Goal: Task Accomplishment & Management: Use online tool/utility

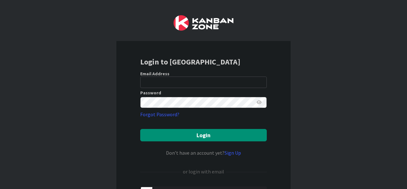
type input "[EMAIL_ADDRESS][PERSON_NAME][DOMAIN_NAME]"
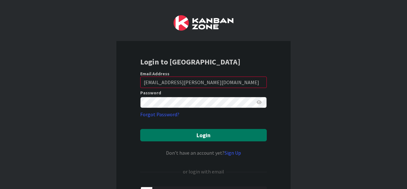
click at [218, 140] on button "Login" at bounding box center [203, 135] width 127 height 12
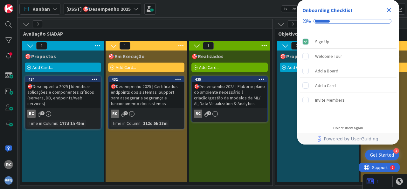
click at [387, 9] on icon "Close Checklist" at bounding box center [389, 10] width 8 height 8
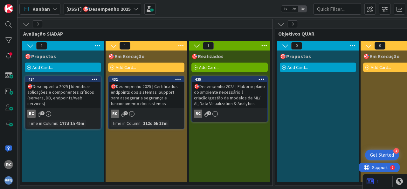
click at [85, 10] on b "[DSST] 🎯Desempenho 2025" at bounding box center [98, 9] width 64 height 6
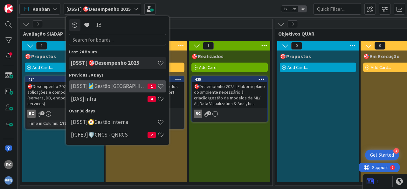
click at [111, 87] on h4 "[DSST]🎽Gestão [GEOGRAPHIC_DATA]" at bounding box center [109, 86] width 77 height 6
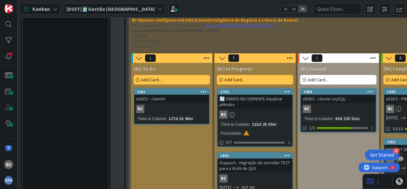
scroll to position [1065, 0]
click at [166, 75] on div "Add Card..." at bounding box center [172, 80] width 76 height 10
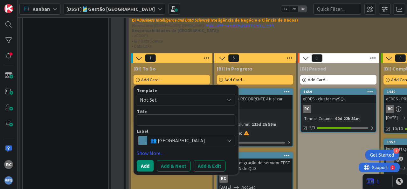
type textarea "x"
type textarea "i"
type textarea "x"
type textarea "is"
type textarea "x"
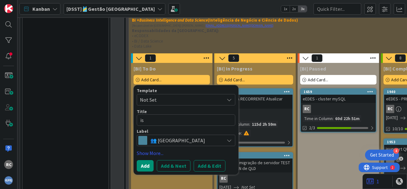
type textarea "isu"
type textarea "x"
type textarea "isup"
type textarea "x"
type textarea "isupp"
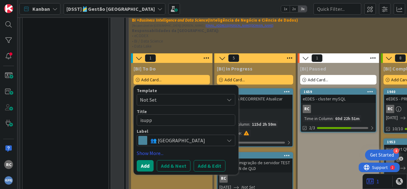
type textarea "x"
type textarea "isuppo"
type textarea "x"
type textarea "isuppor"
type textarea "x"
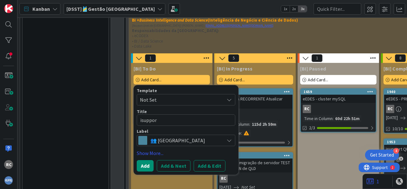
type textarea "isupport"
type textarea "x"
type textarea "isupport"
type textarea "x"
type textarea "isupport -"
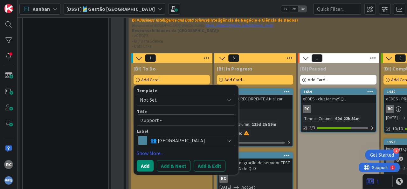
type textarea "x"
type textarea "isupport -"
type textarea "x"
type textarea "isupport - u"
type textarea "x"
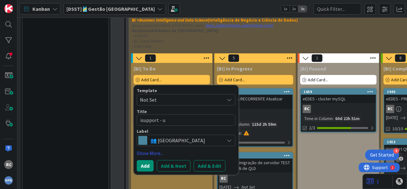
type textarea "isupport - up"
type textarea "x"
type textarea "isupport - upg"
type textarea "x"
type textarea "isupport - upgr"
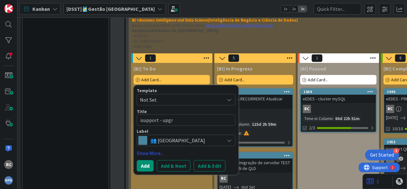
type textarea "x"
type textarea "isupport - upgra"
type textarea "x"
type textarea "isupport - upgrad"
type textarea "x"
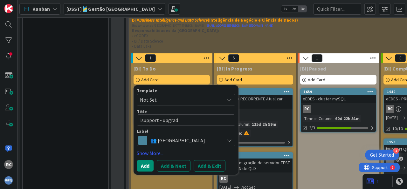
type textarea "isupport - upgrade"
type textarea "x"
type textarea "isupport - upgrade"
type textarea "x"
type textarea "isupport - upgrade T"
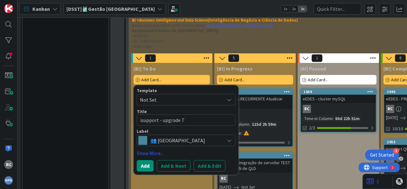
type textarea "x"
type textarea "isupport - upgrade TS"
type textarea "x"
type textarea "isupport - upgrade T"
type textarea "x"
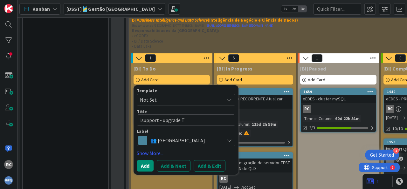
type textarea "isupport - upgrade TE"
type textarea "x"
type textarea "isupport - upgrade TES"
type textarea "x"
type textarea "isupport - upgrade TEST"
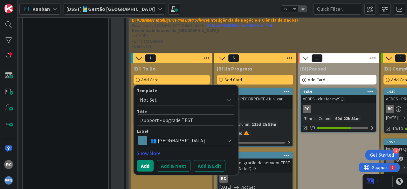
type textarea "x"
type textarea "isupport - upgrade TEST"
type textarea "x"
type textarea "isupport - upgrade TEST t"
type textarea "x"
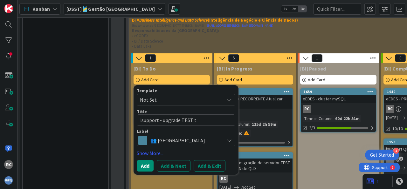
type textarea "isupport - upgrade TEST to"
type textarea "x"
type textarea "isupport - upgrade TEST to"
type textarea "x"
type textarea "isupport - upgrade TEST to"
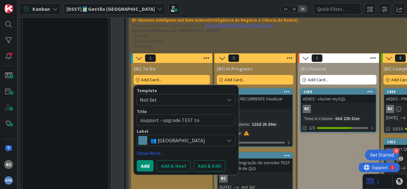
type textarea "x"
type textarea "isupport - upgrade TEST t"
type textarea "x"
type textarea "isupport - upgrade TEST"
type textarea "x"
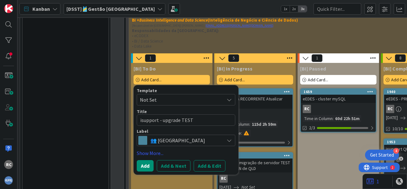
type textarea "isupport - upgrade TEST e"
type textarea "x"
type textarea "isupport - upgrade TEST en"
type textarea "x"
type textarea "isupport - upgrade TEST env"
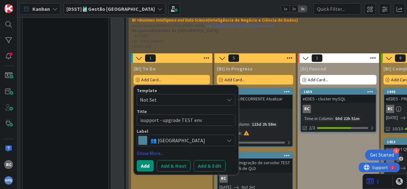
type textarea "x"
type textarea "isupport - upgrade TEST envi"
type textarea "x"
type textarea "isupport - upgrade TEST envir"
type textarea "x"
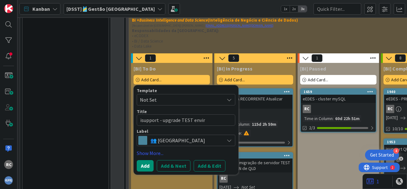
type textarea "isupport - upgrade TEST enviro"
type textarea "x"
type textarea "isupport - upgrade TEST environ"
type textarea "x"
type textarea "isupport - upgrade TEST environm"
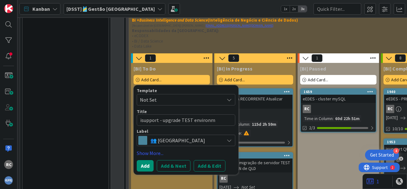
type textarea "x"
type textarea "isupport - upgrade TEST environme"
type textarea "x"
type textarea "isupport - upgrade TEST environmen"
type textarea "x"
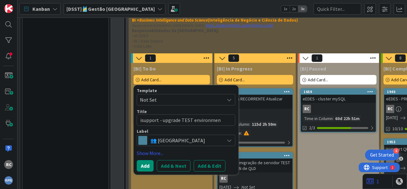
type textarea "isupport - upgrade TEST environment"
type textarea "x"
type textarea "isupport - upgrade TEST environment"
type textarea "x"
type textarea "isupport - upgrade TEST environment t"
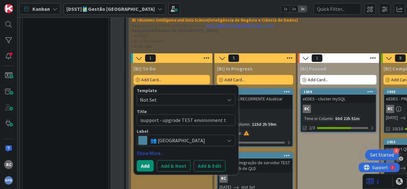
type textarea "x"
type textarea "isupport - upgrade TEST environment to"
type textarea "x"
type textarea "isupport - upgrade TEST environment to"
type textarea "x"
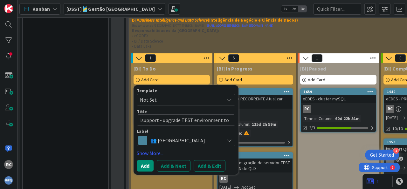
type textarea "isupport - upgrade TEST environment to 6"
type textarea "x"
type textarea "isupport - upgrade TEST environment to 6."
type textarea "x"
type textarea "isupport - upgrade TEST environment to 6.4"
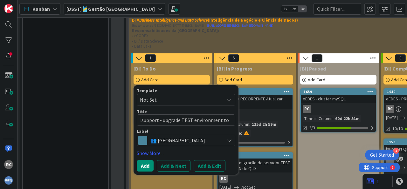
type textarea "x"
type textarea "isupport - upgrade TEST environment to 6.4."
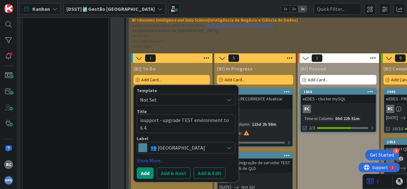
type textarea "x"
type textarea "isupport - upgrade TEST environment to 6.4.1"
type textarea "x"
type textarea "isupport - upgrade TEST environment to v6.4.1"
click at [147, 168] on button "Add" at bounding box center [145, 173] width 17 height 11
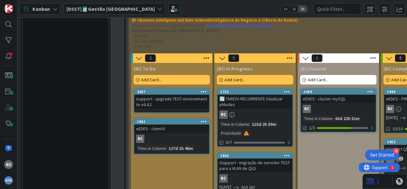
click at [183, 90] on div "2037" at bounding box center [173, 92] width 72 height 4
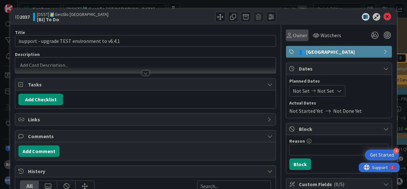
click at [293, 35] on span "Owner" at bounding box center [300, 35] width 14 height 8
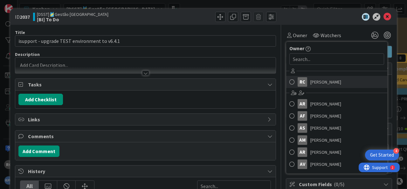
click at [290, 82] on span at bounding box center [292, 82] width 5 height 10
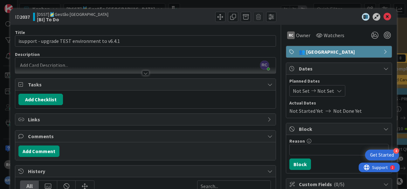
click at [328, 90] on div "Not Set Not Set" at bounding box center [318, 90] width 56 height 11
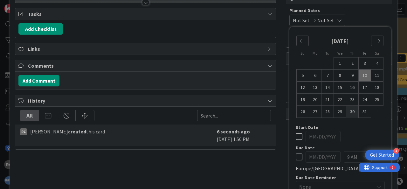
scroll to position [79, 0]
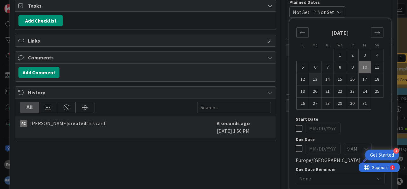
click at [310, 79] on td "13" at bounding box center [315, 79] width 12 height 12
type input "[DATE]"
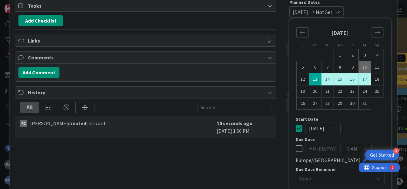
click at [362, 80] on td "17" at bounding box center [365, 79] width 12 height 12
type input "[DATE]"
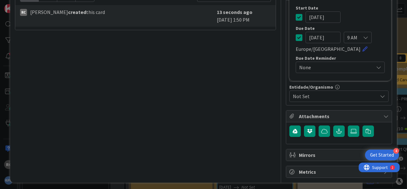
scroll to position [0, 0]
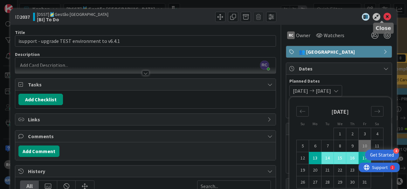
click at [384, 15] on icon at bounding box center [388, 17] width 8 height 8
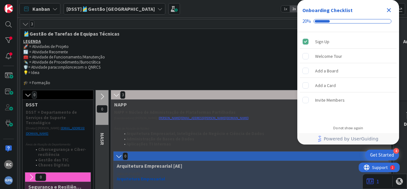
click at [390, 9] on icon "Close Checklist" at bounding box center [389, 10] width 4 height 4
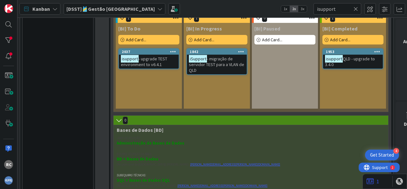
scroll to position [355, 0]
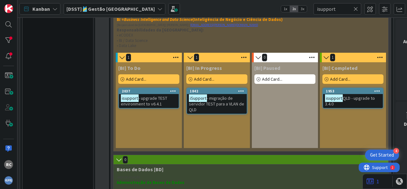
click at [162, 98] on span "- upgrade TEST environment to v6.4.1" at bounding box center [144, 100] width 46 height 11
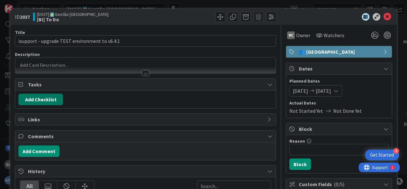
click at [59, 95] on button "Add Checklist" at bounding box center [40, 99] width 45 height 11
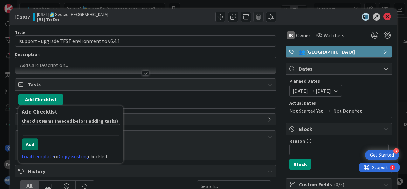
click at [30, 140] on button "Add" at bounding box center [30, 144] width 17 height 11
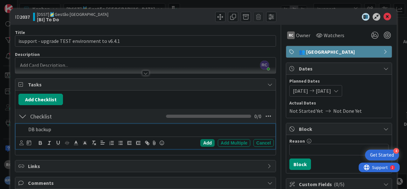
click at [205, 140] on div "Add" at bounding box center [207, 143] width 14 height 8
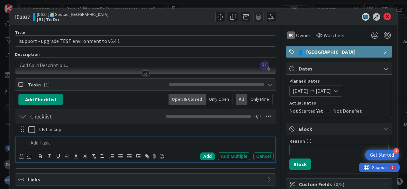
click at [63, 139] on p at bounding box center [149, 142] width 243 height 7
click at [204, 157] on div "Add" at bounding box center [207, 157] width 14 height 8
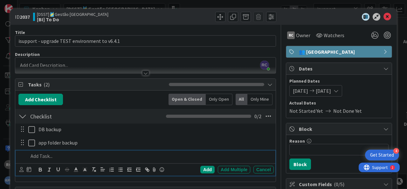
click at [62, 156] on p at bounding box center [149, 156] width 243 height 7
click at [206, 168] on div "Add" at bounding box center [207, 170] width 14 height 8
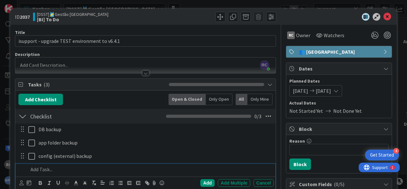
click at [79, 169] on p at bounding box center [149, 169] width 243 height 7
click at [203, 183] on div "Add" at bounding box center [207, 183] width 14 height 8
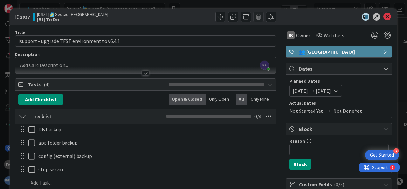
scroll to position [79, 0]
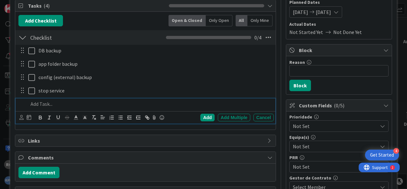
click at [73, 105] on p at bounding box center [149, 104] width 243 height 7
click at [202, 118] on div "Add" at bounding box center [207, 118] width 14 height 8
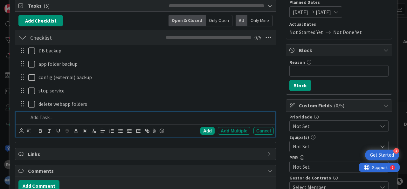
click at [68, 120] on p at bounding box center [149, 117] width 243 height 7
click at [203, 131] on div "Add" at bounding box center [207, 131] width 14 height 8
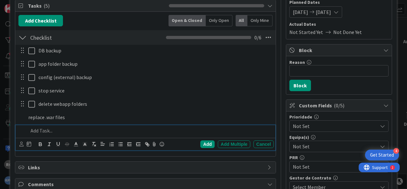
click at [85, 132] on p at bounding box center [149, 130] width 243 height 7
click at [200, 144] on div "Add" at bounding box center [207, 145] width 14 height 8
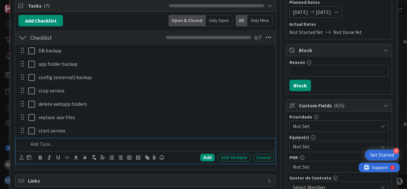
click at [81, 139] on div at bounding box center [150, 144] width 248 height 11
click at [204, 155] on div "Add" at bounding box center [207, 158] width 14 height 8
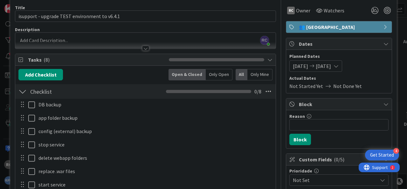
scroll to position [0, 0]
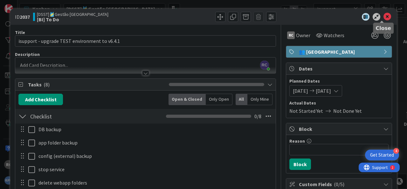
click at [385, 15] on icon at bounding box center [388, 17] width 8 height 8
